Goal: Transaction & Acquisition: Book appointment/travel/reservation

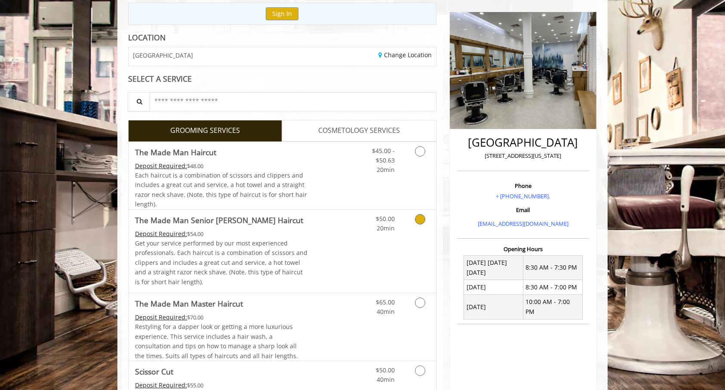
click at [257, 241] on p "Get your service performed by our most experienced professionals. Each haircut …" at bounding box center [221, 263] width 173 height 48
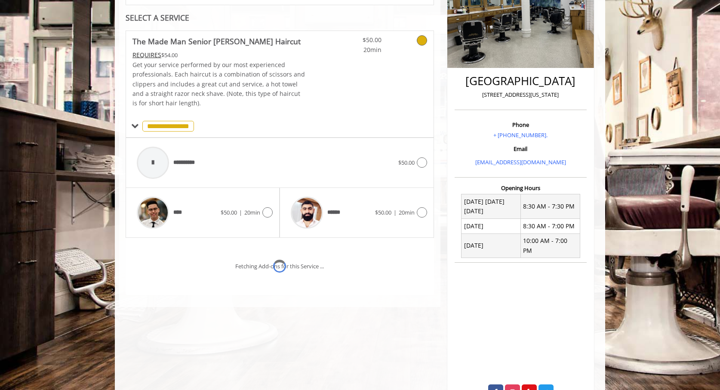
scroll to position [184, 0]
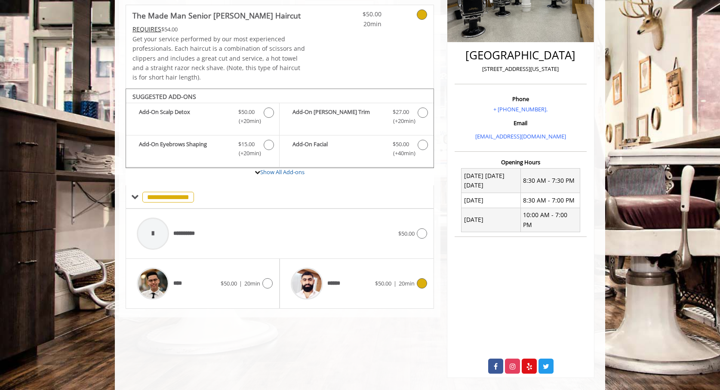
click at [349, 291] on div "******" at bounding box center [330, 283] width 88 height 41
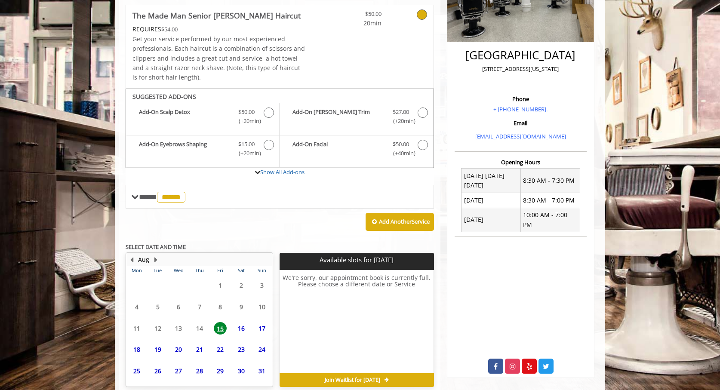
scroll to position [224, 0]
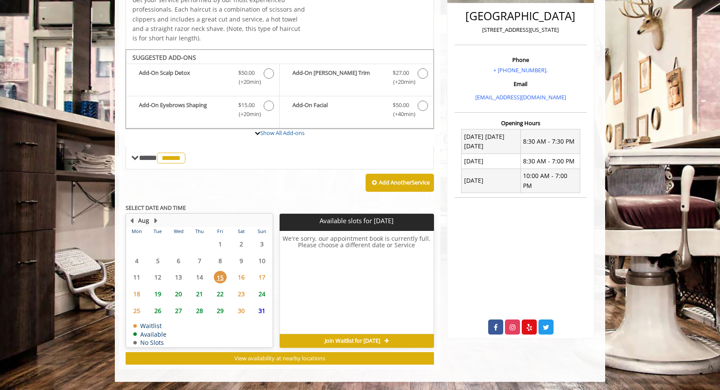
click at [262, 279] on span "17" at bounding box center [261, 277] width 13 height 12
click at [246, 279] on span "16" at bounding box center [241, 277] width 13 height 12
click at [223, 277] on span "15" at bounding box center [220, 277] width 13 height 12
click at [152, 297] on span "19" at bounding box center [157, 294] width 13 height 12
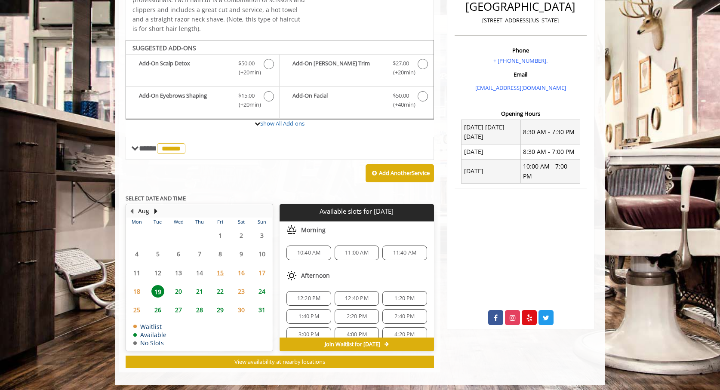
click at [157, 295] on td "19" at bounding box center [157, 291] width 21 height 18
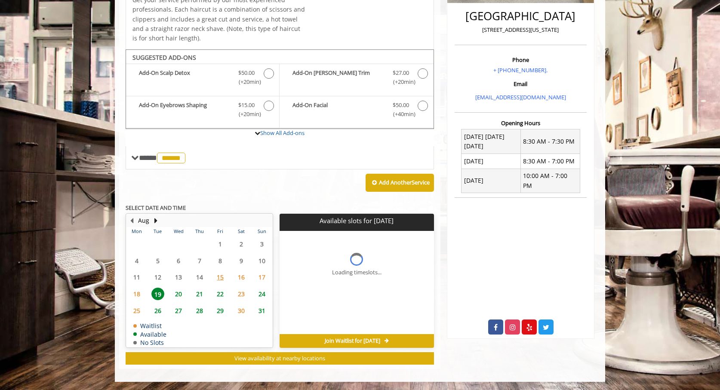
scroll to position [236, 0]
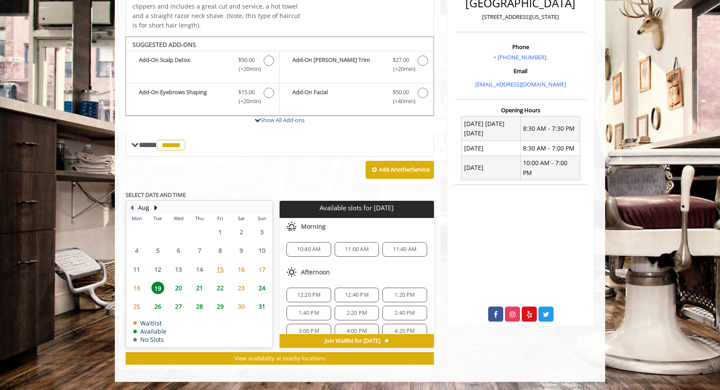
click at [264, 267] on span "17" at bounding box center [261, 269] width 13 height 12
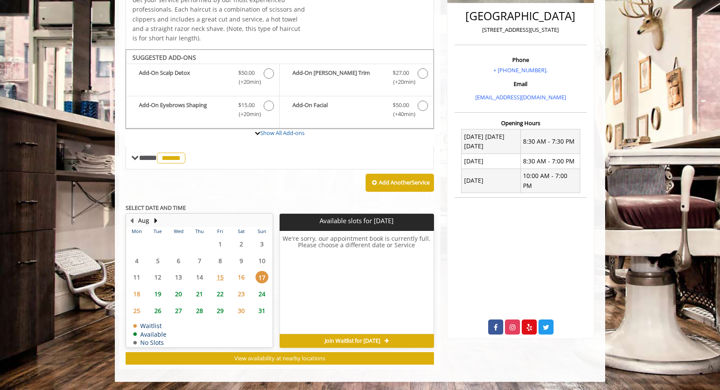
click at [237, 276] on span "16" at bounding box center [241, 277] width 13 height 12
click at [223, 274] on span "15" at bounding box center [220, 277] width 13 height 12
click at [156, 288] on span "19" at bounding box center [157, 294] width 13 height 12
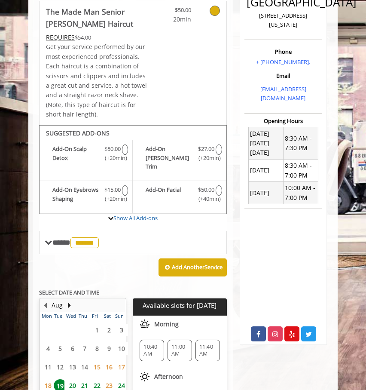
scroll to position [179, 0]
